Goal: Find specific page/section: Find specific page/section

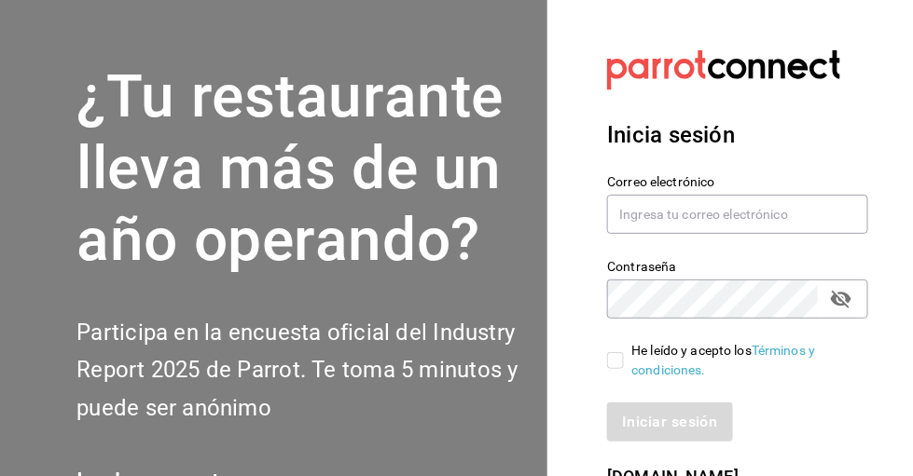
scroll to position [11, 0]
